Goal: Information Seeking & Learning: Learn about a topic

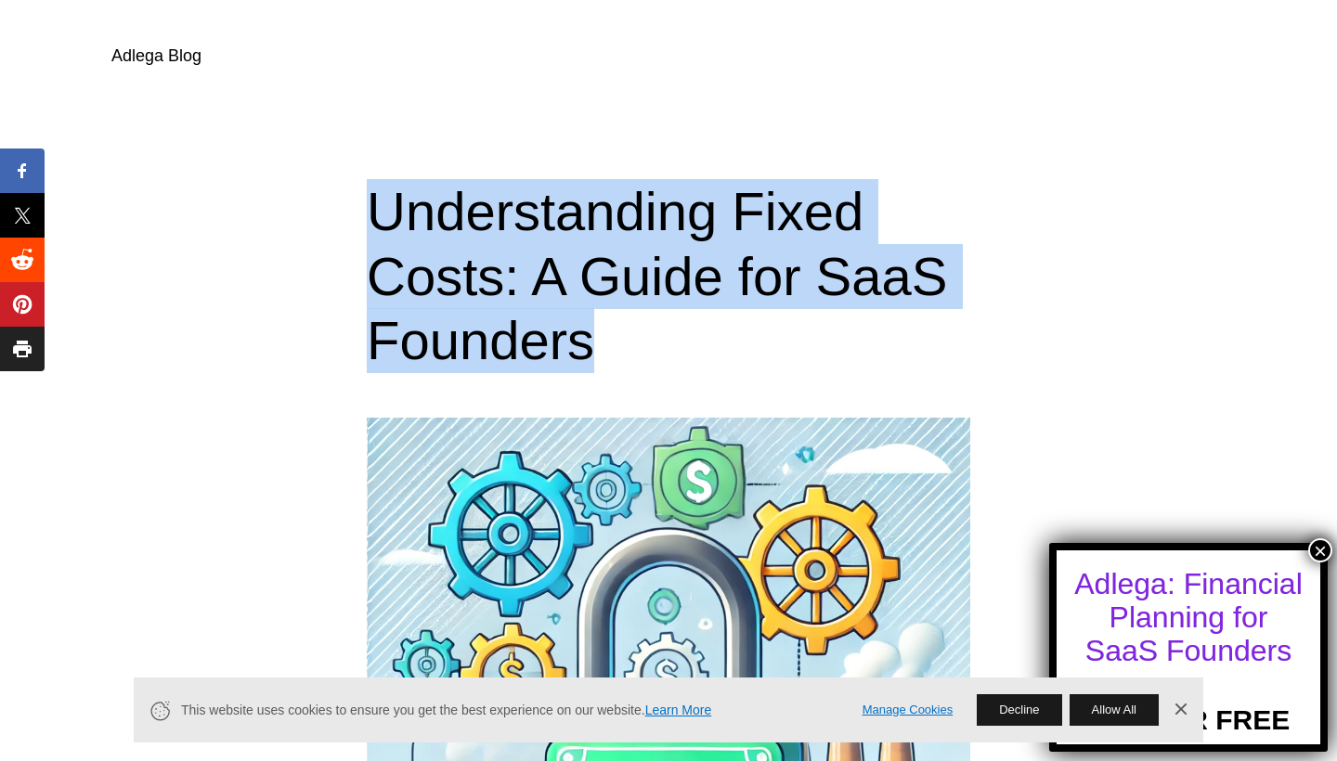
drag, startPoint x: 622, startPoint y: 348, endPoint x: 349, endPoint y: 200, distance: 310.2
click at [349, 200] on div "Understanding Fixed Costs: A Guide for SaaS Founders" at bounding box center [668, 276] width 1337 height 194
copy h1 "Understanding Fixed Costs: A Guide for SaaS Founders"
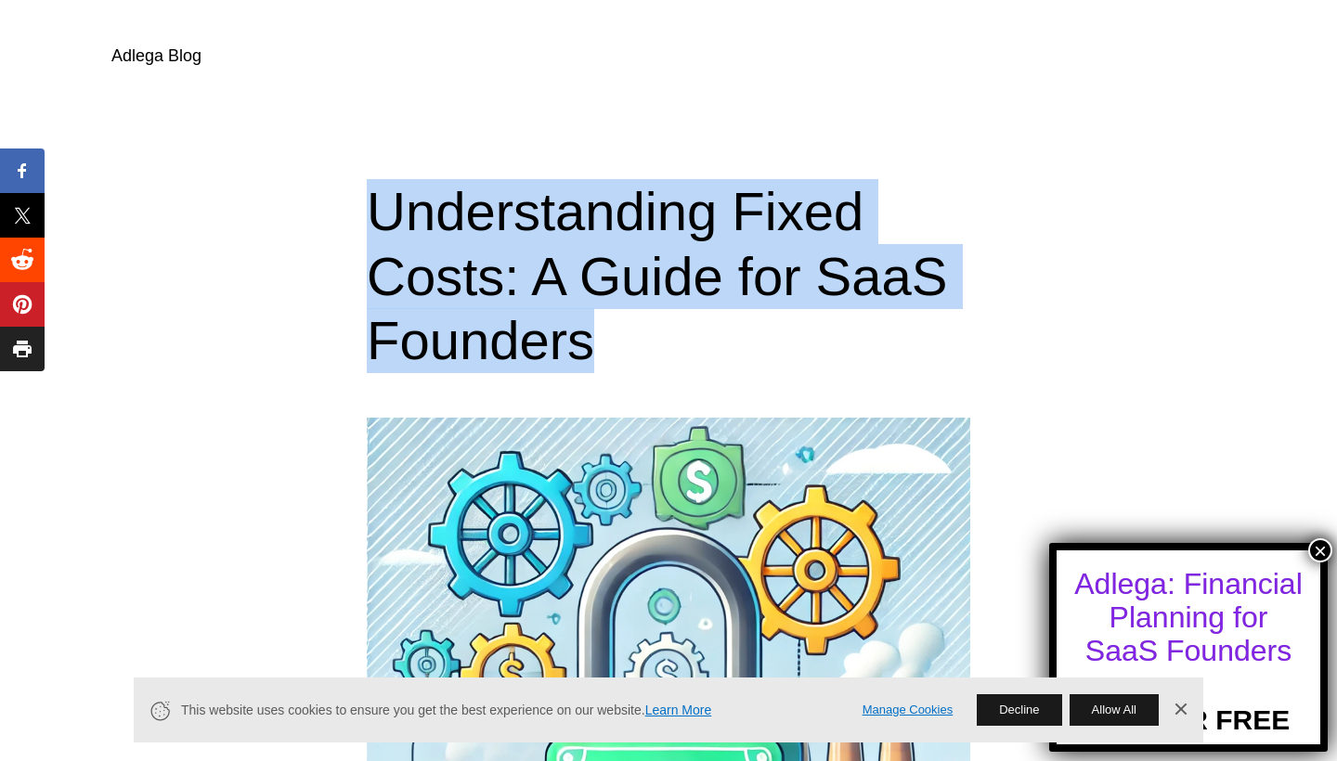
drag, startPoint x: 581, startPoint y: 358, endPoint x: 368, endPoint y: 226, distance: 250.6
click at [368, 226] on h1 "Understanding Fixed Costs: A Guide for SaaS Founders" at bounding box center [668, 276] width 603 height 194
copy h1 "Understanding Fixed Costs: A Guide for SaaS Founders"
